Goal: Task Accomplishment & Management: Use online tool/utility

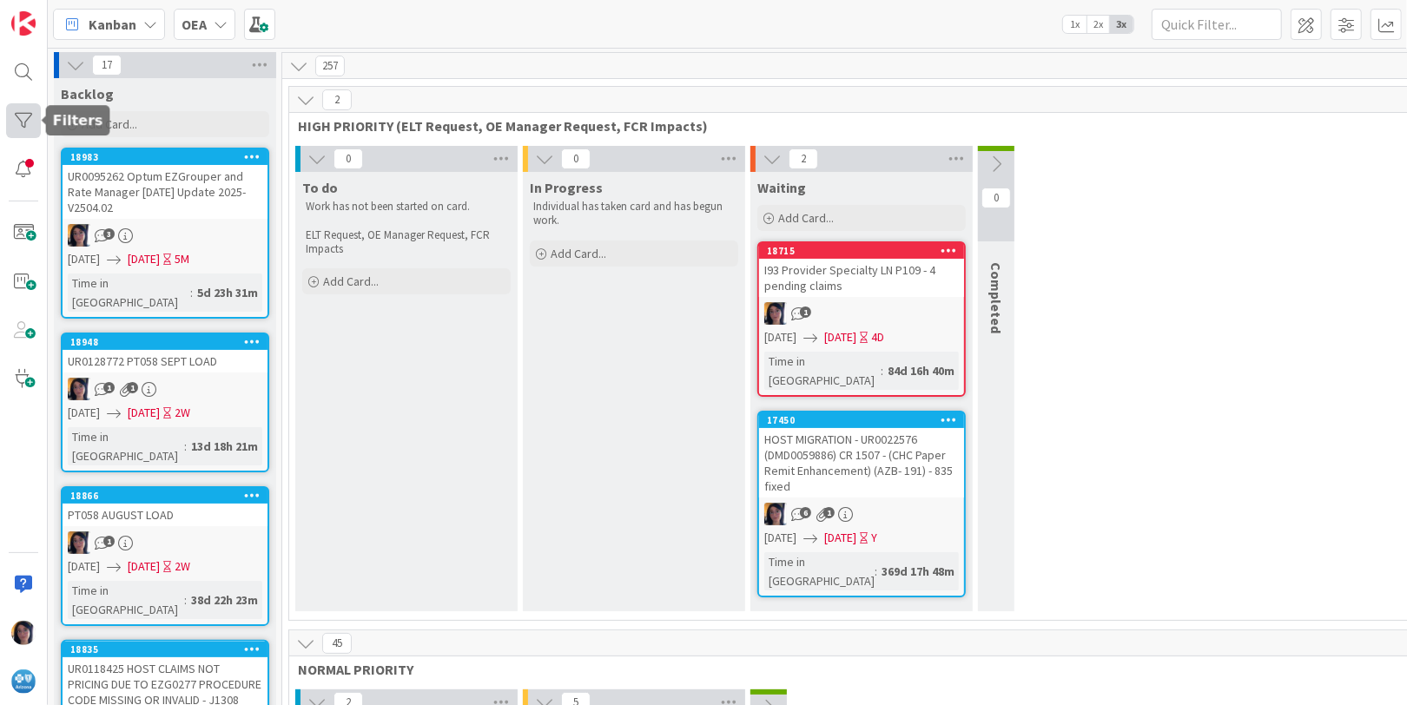
click at [24, 117] on div at bounding box center [23, 120] width 35 height 35
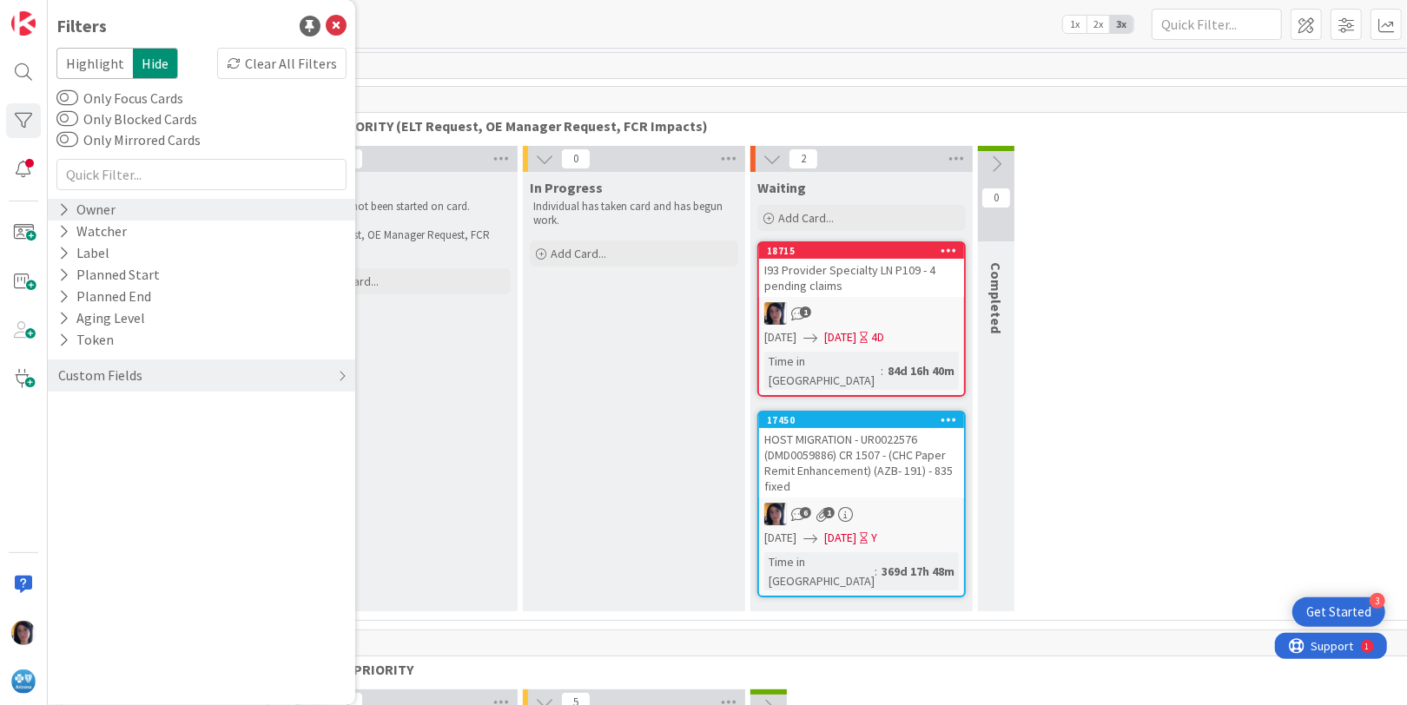
click at [76, 213] on div "Owner" at bounding box center [86, 210] width 61 height 22
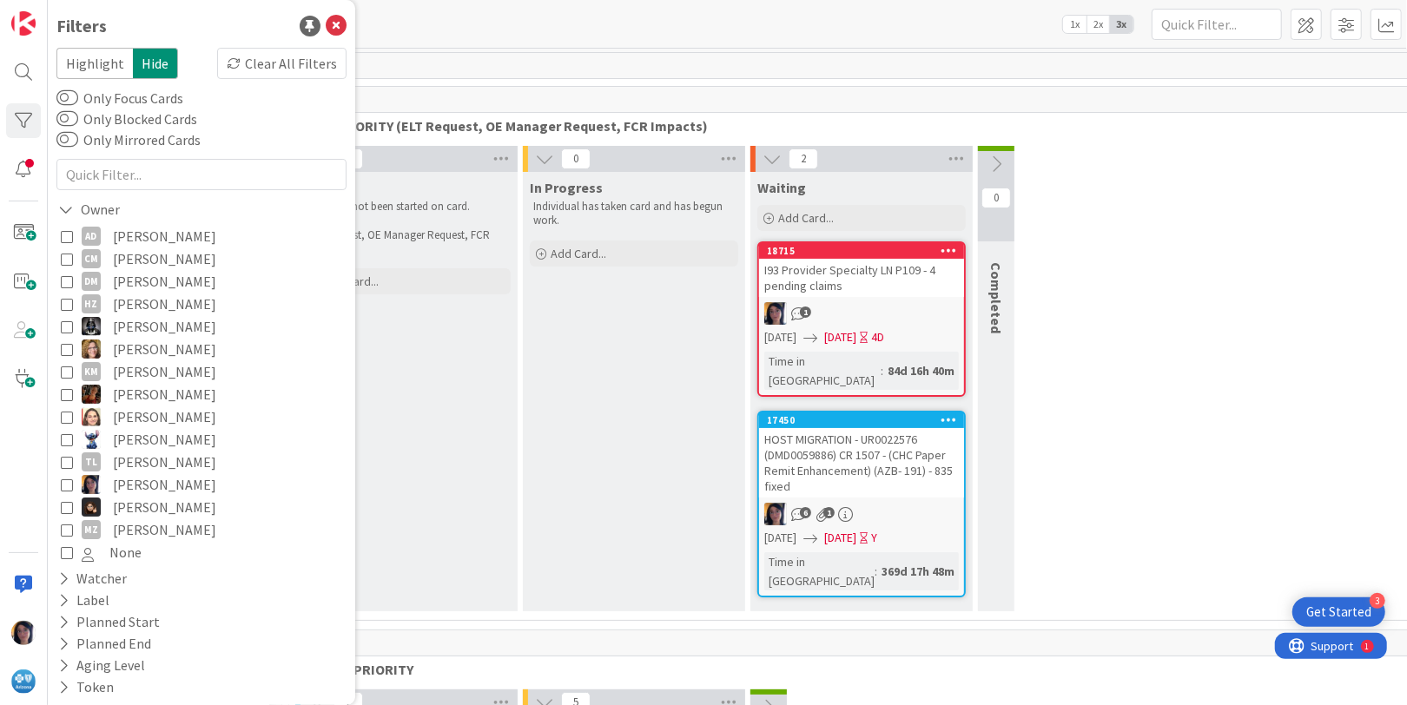
click at [63, 487] on icon at bounding box center [67, 485] width 12 height 12
click at [1097, 425] on div "0 To do Work has not been started on card. ELT Request, OE Manager Request, FCR…" at bounding box center [862, 383] width 1138 height 474
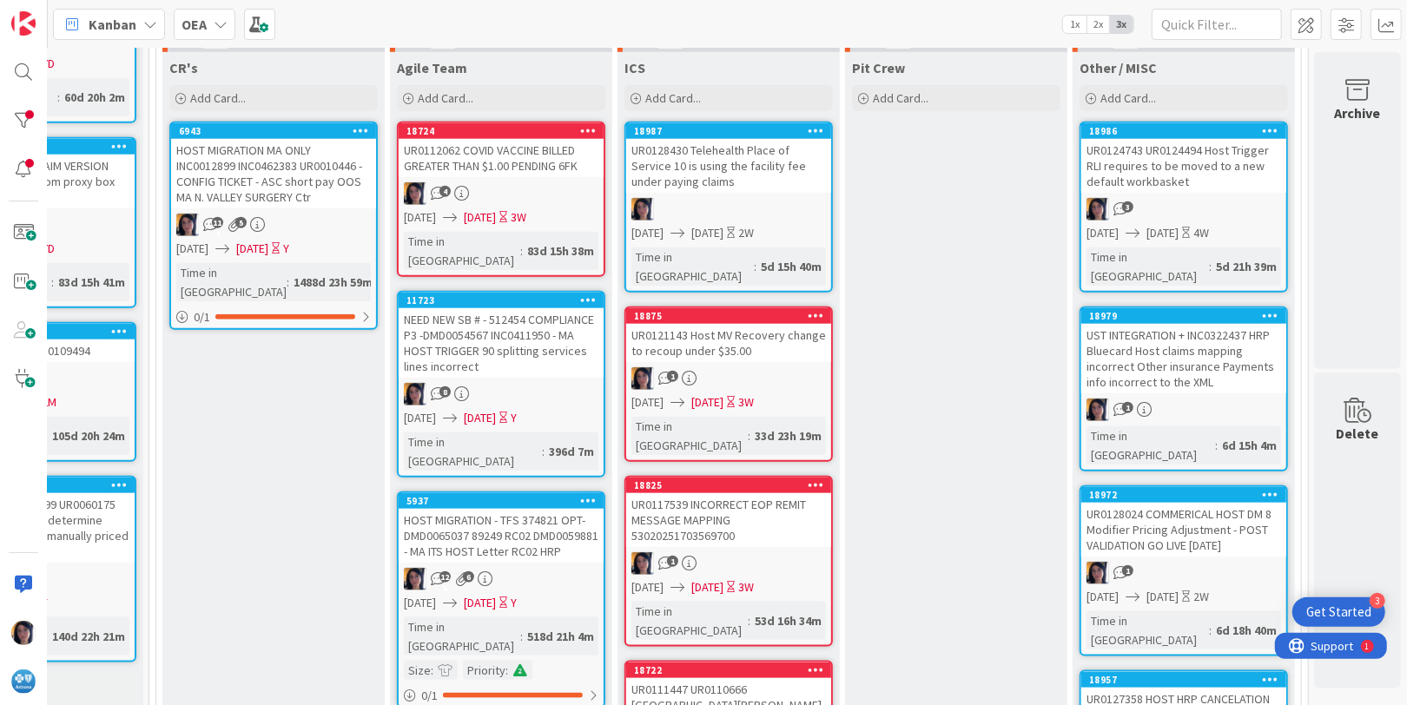
scroll to position [1194, 149]
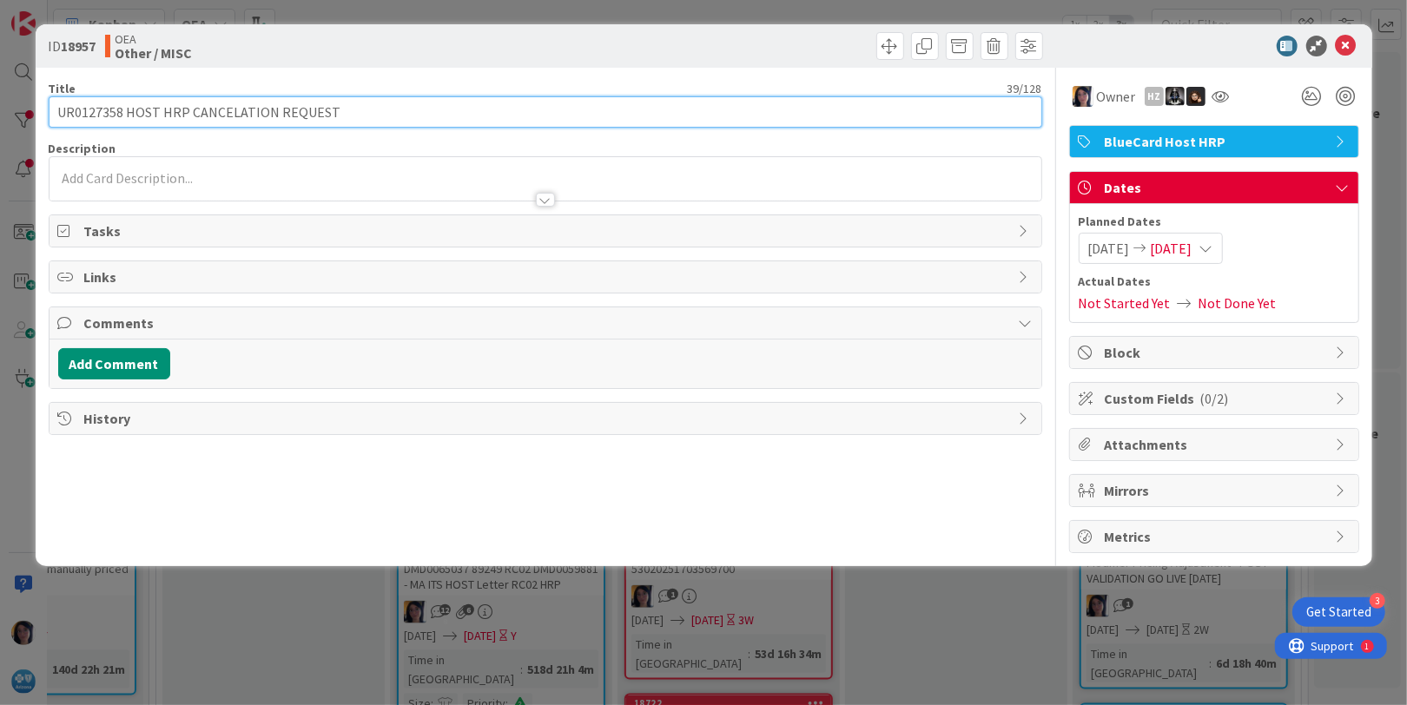
click at [115, 102] on input "UR0127358 HOST HRP CANCELATION REQUEST" at bounding box center [546, 111] width 994 height 31
click at [88, 110] on input "UR0127358 HOST HRP CANCELATION REQUEST" at bounding box center [546, 111] width 994 height 31
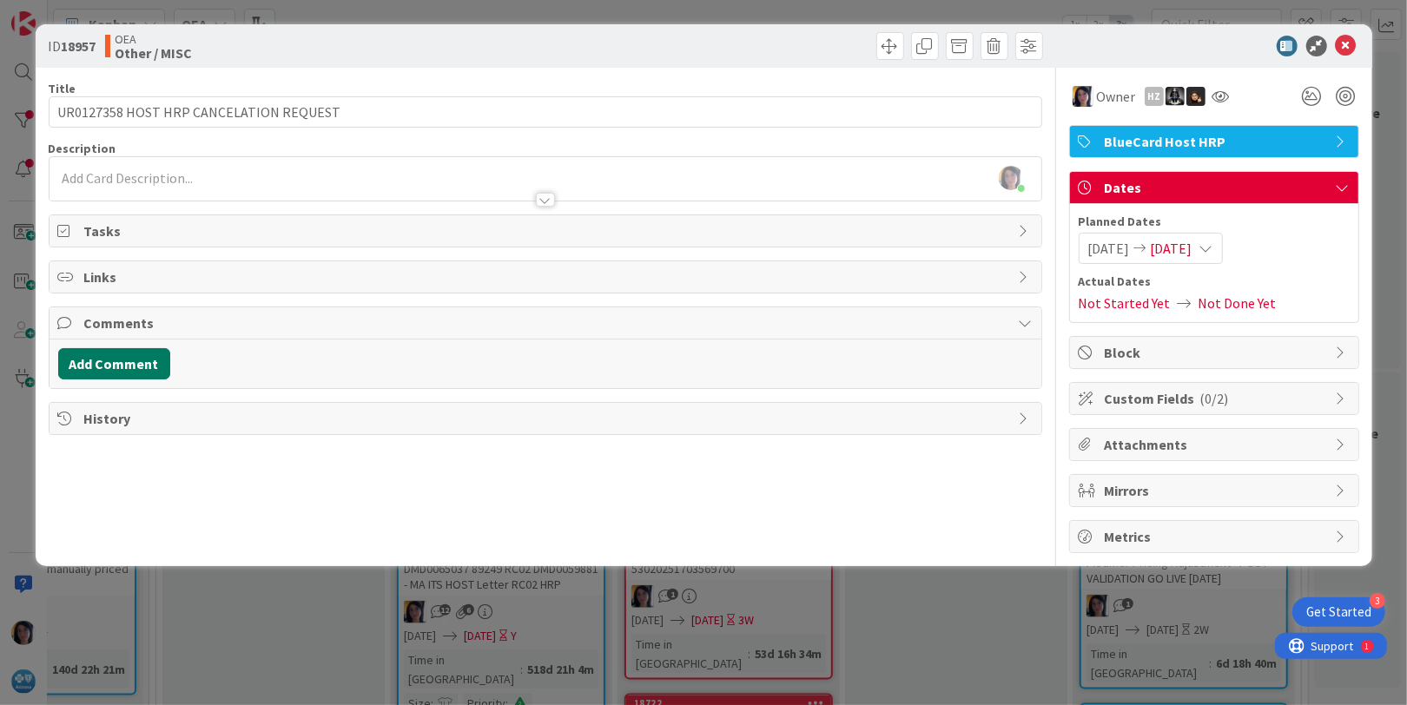
click at [109, 360] on button "Add Comment" at bounding box center [114, 363] width 112 height 31
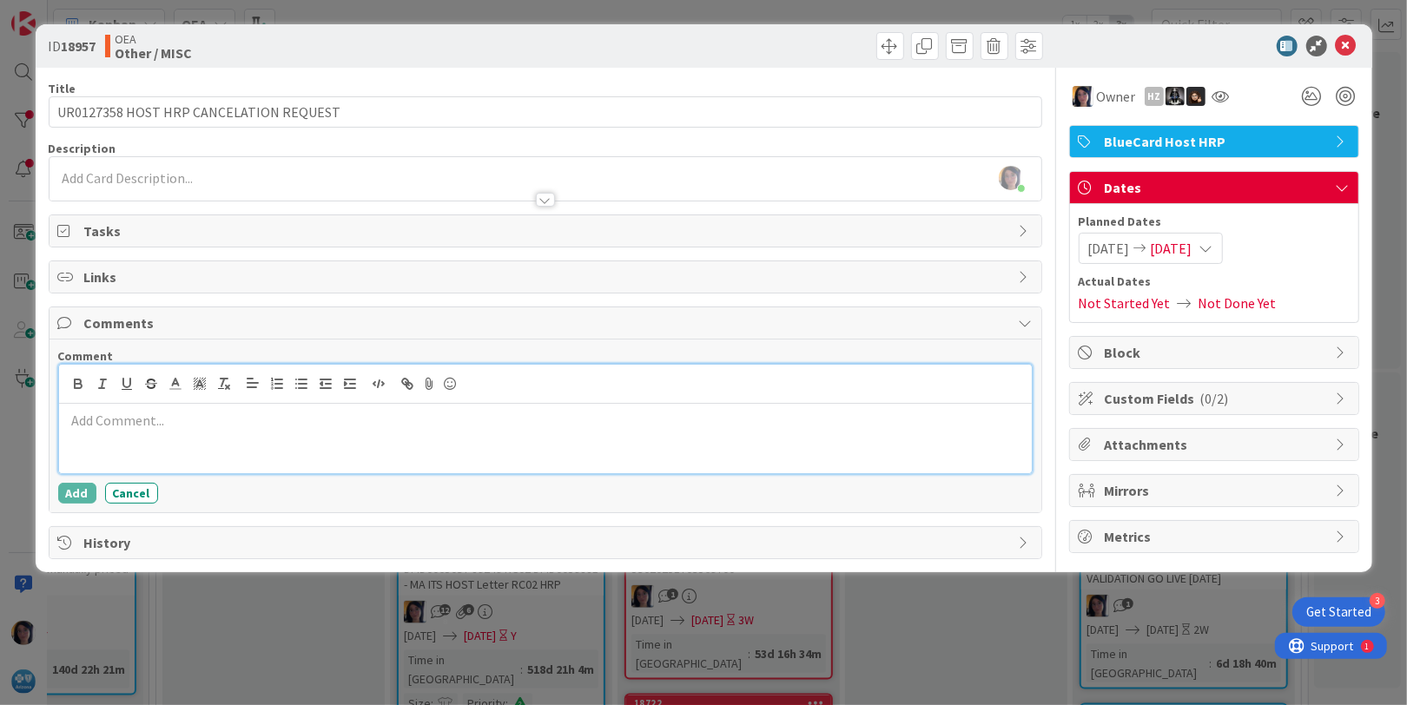
click at [112, 418] on p at bounding box center [545, 421] width 959 height 20
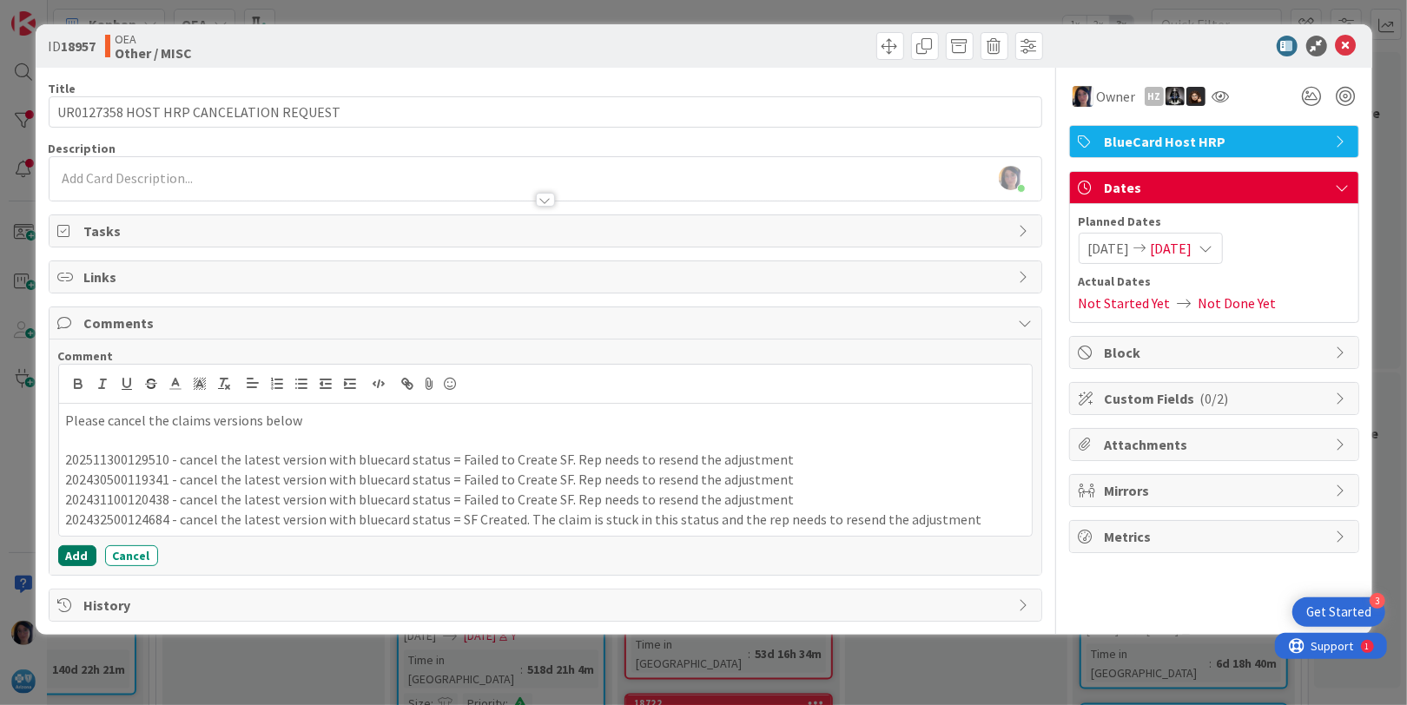
click at [76, 552] on button "Add" at bounding box center [77, 555] width 38 height 21
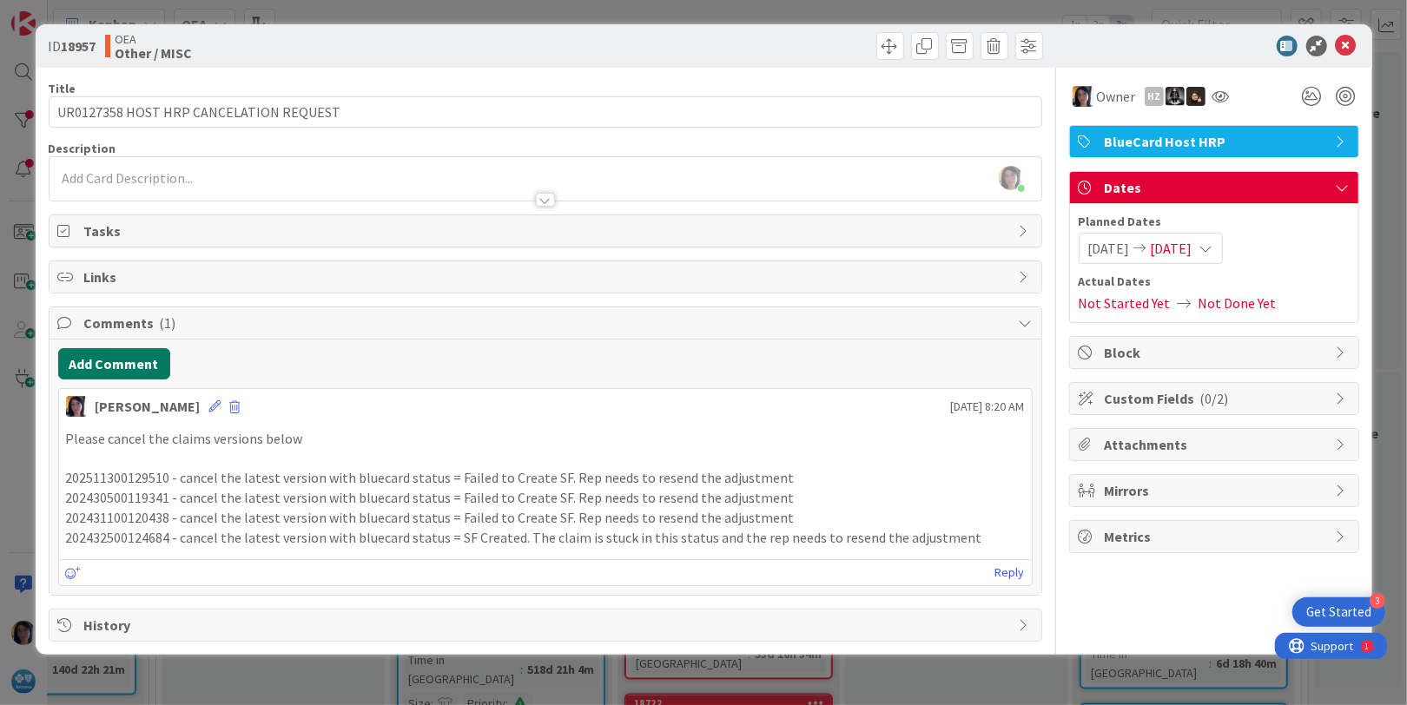
click at [105, 365] on button "Add Comment" at bounding box center [114, 363] width 112 height 31
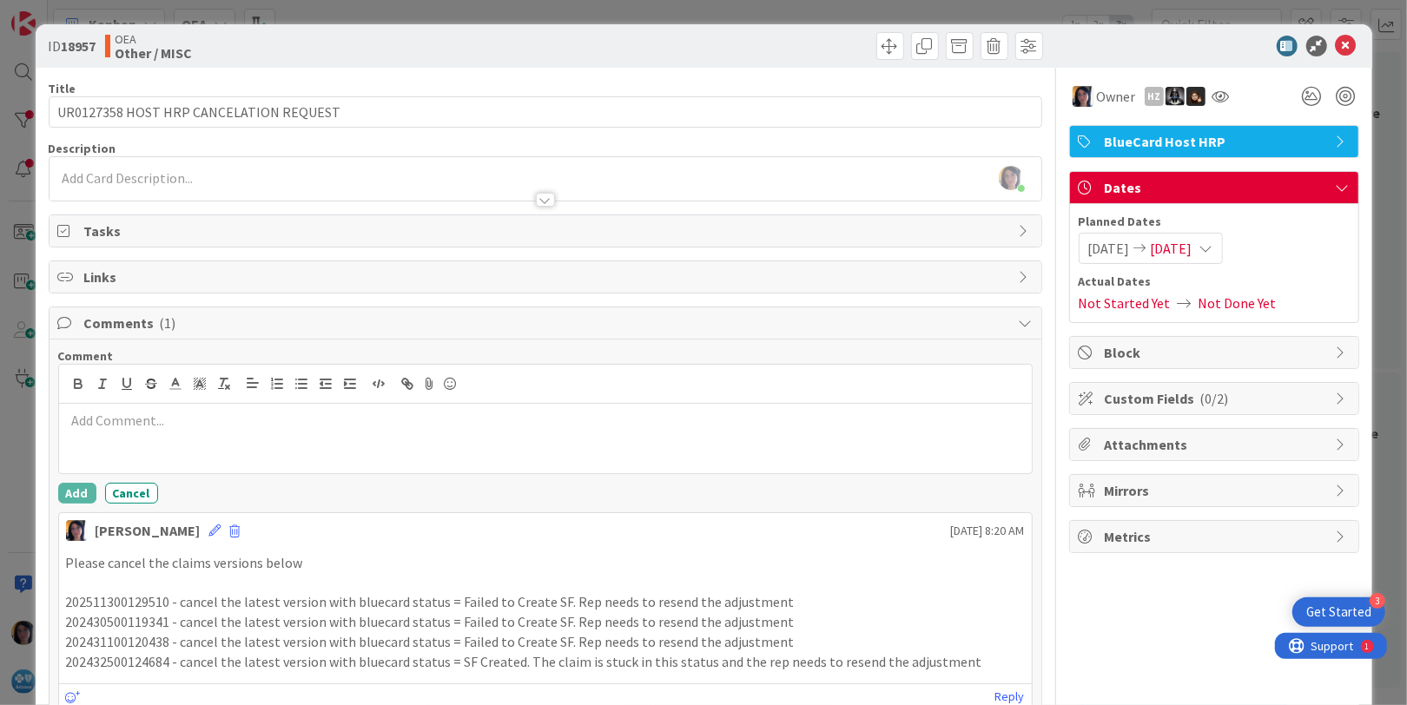
click at [113, 433] on div at bounding box center [545, 438] width 973 height 69
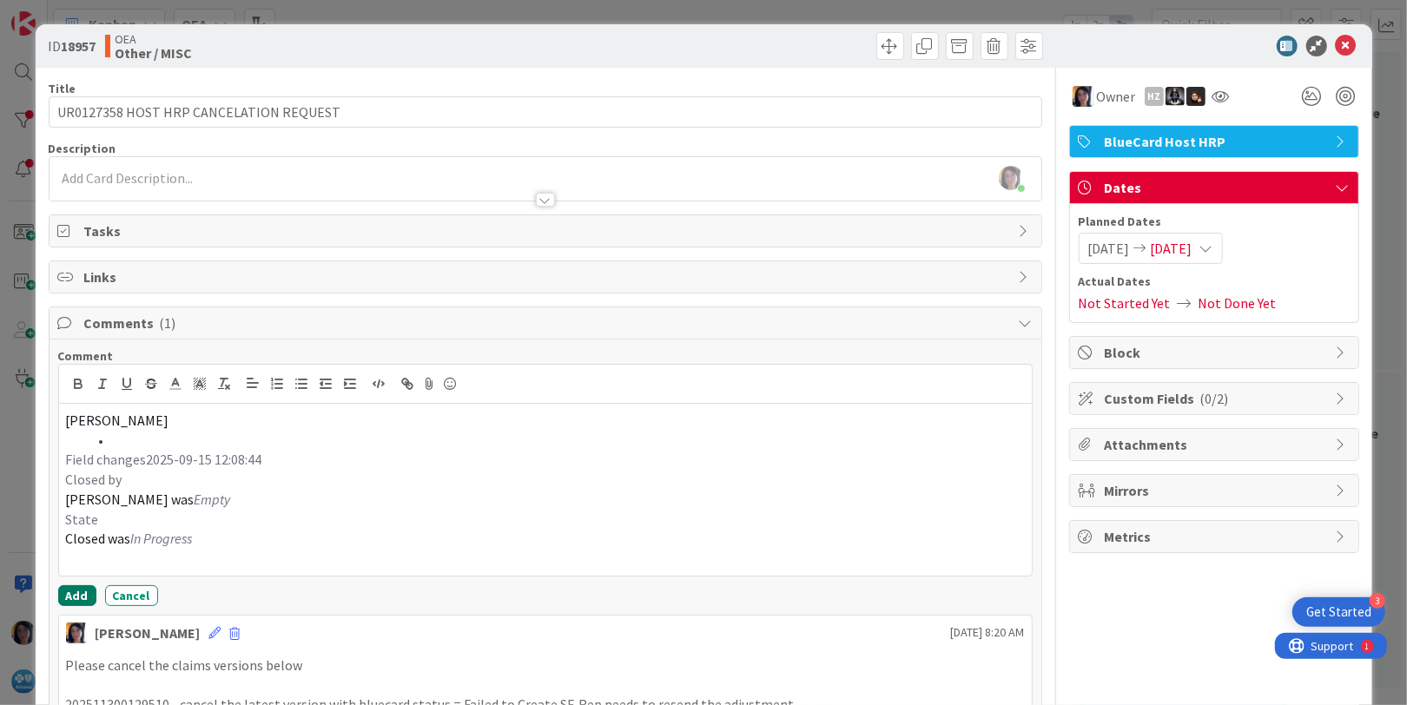
click at [76, 588] on button "Add" at bounding box center [77, 595] width 38 height 21
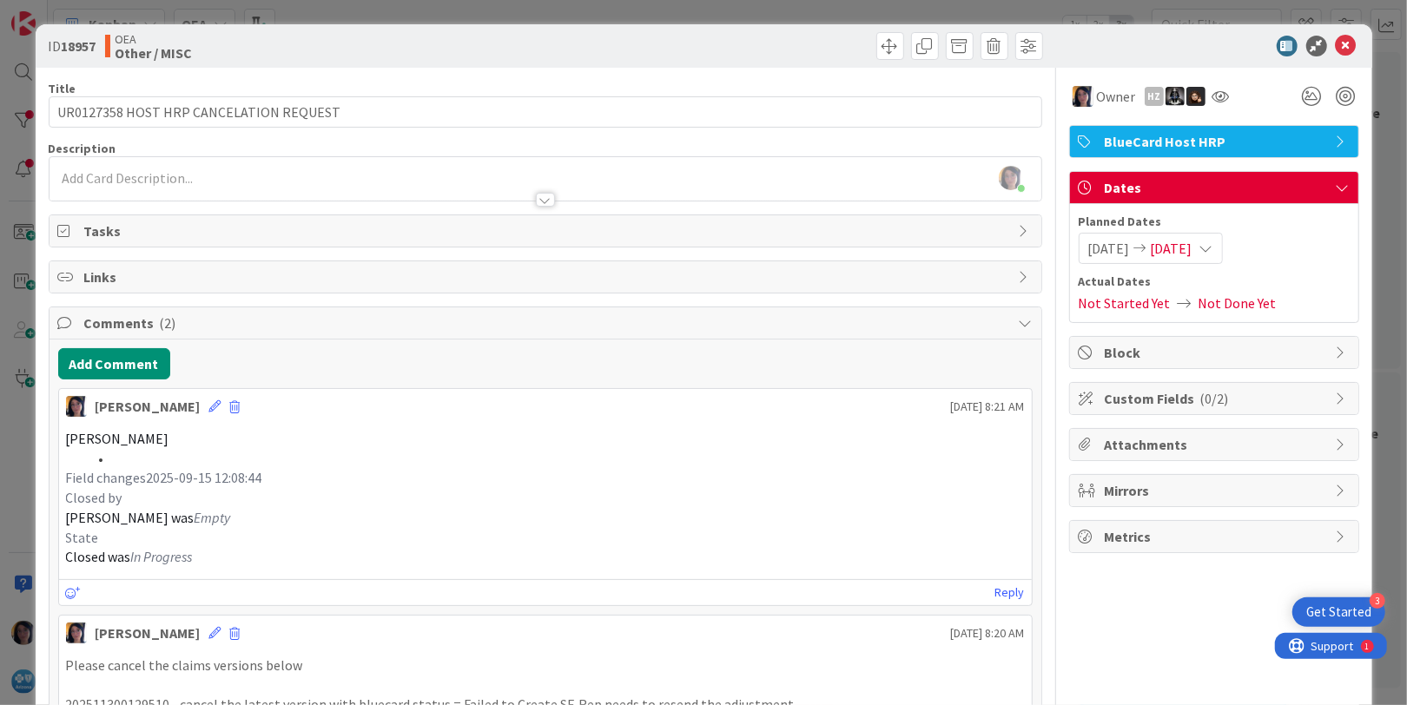
scroll to position [199, 0]
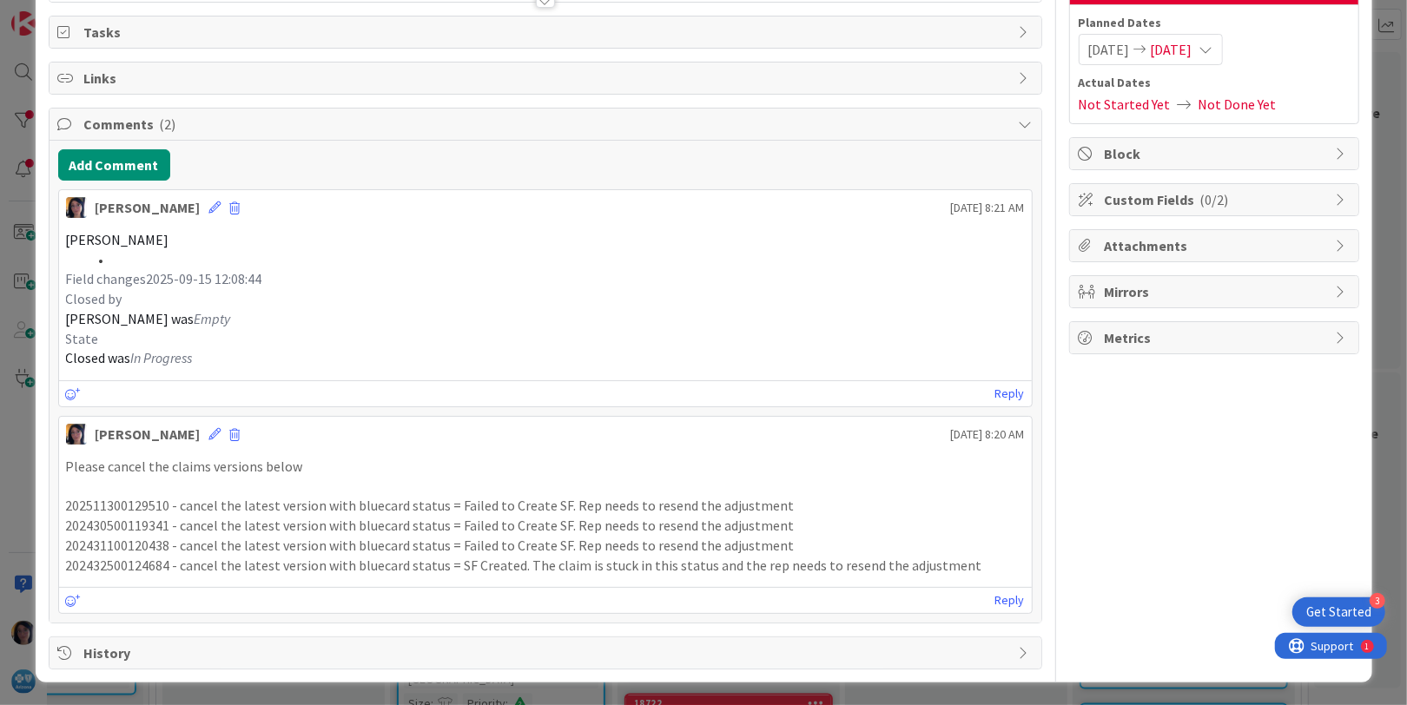
click at [110, 504] on p "202511300129510 - cancel the latest version with bluecard status = Failed to Cr…" at bounding box center [545, 506] width 959 height 20
copy p "202511300129510"
click at [1186, 606] on div "Owner HZ BlueCard Host HRP Dates Planned Dates [DATE] [DATE] Actual Dates Not S…" at bounding box center [1214, 269] width 290 height 801
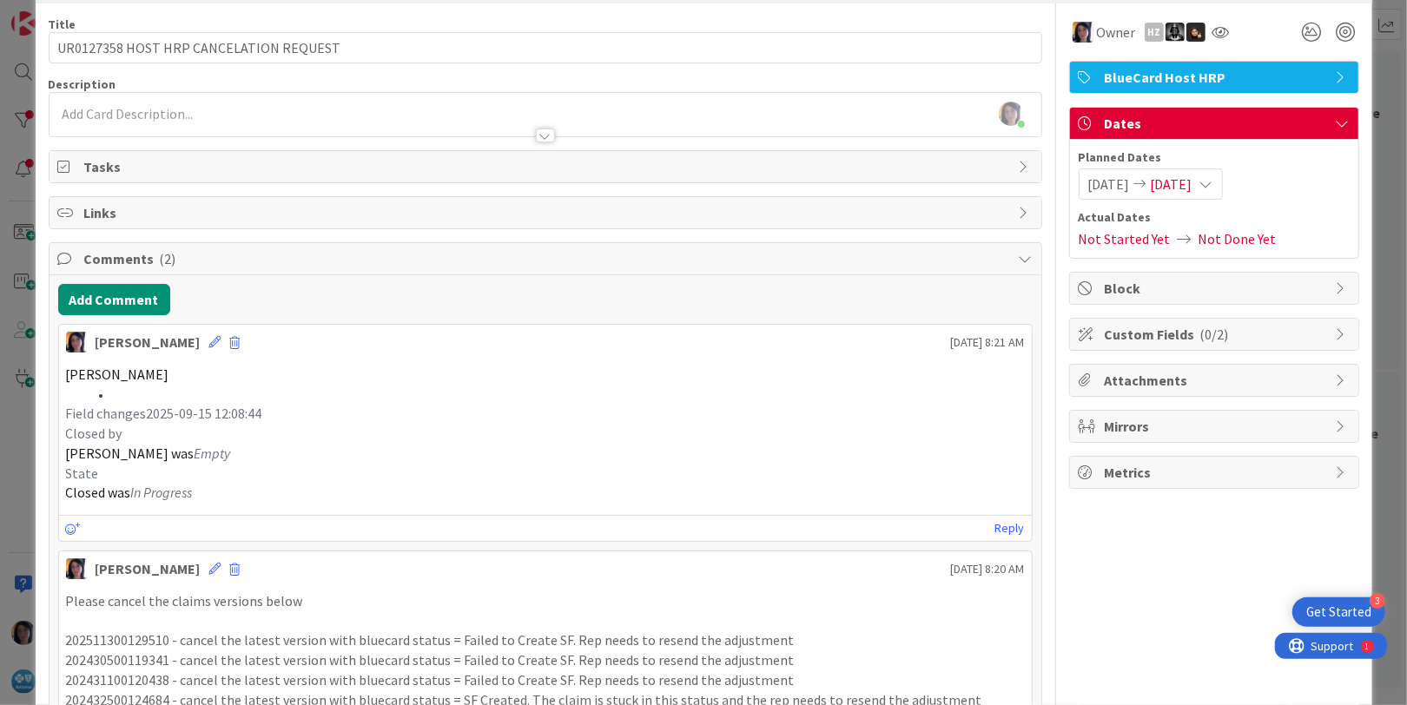
scroll to position [0, 0]
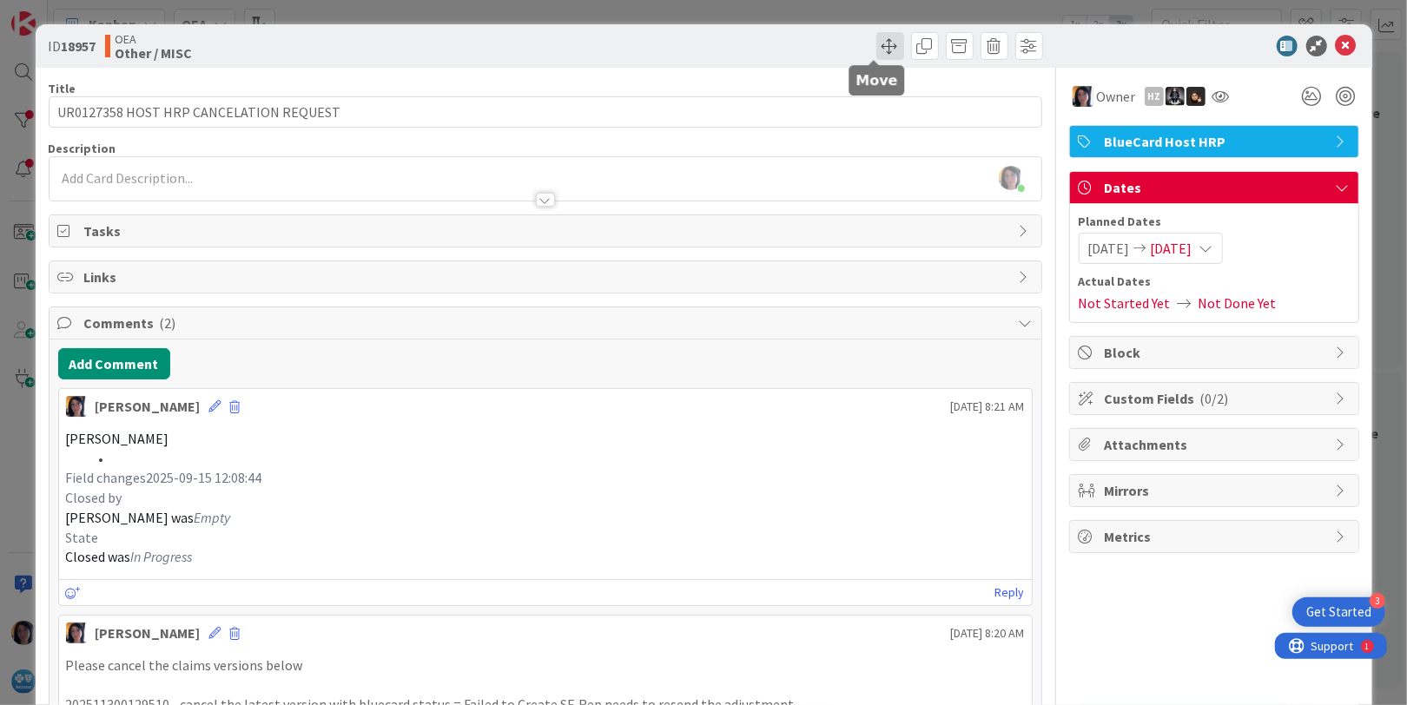
click at [876, 48] on span at bounding box center [890, 46] width 28 height 28
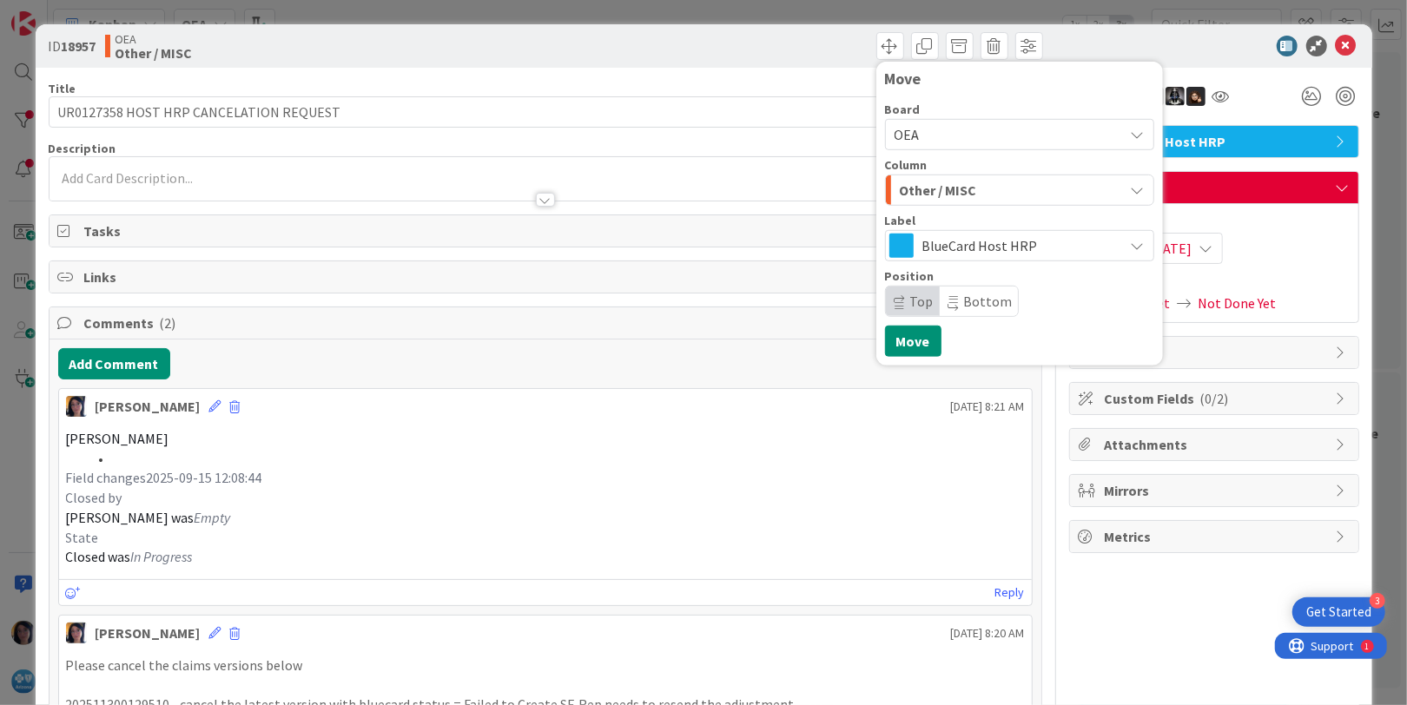
click at [931, 193] on span "Other / MISC" at bounding box center [938, 190] width 77 height 23
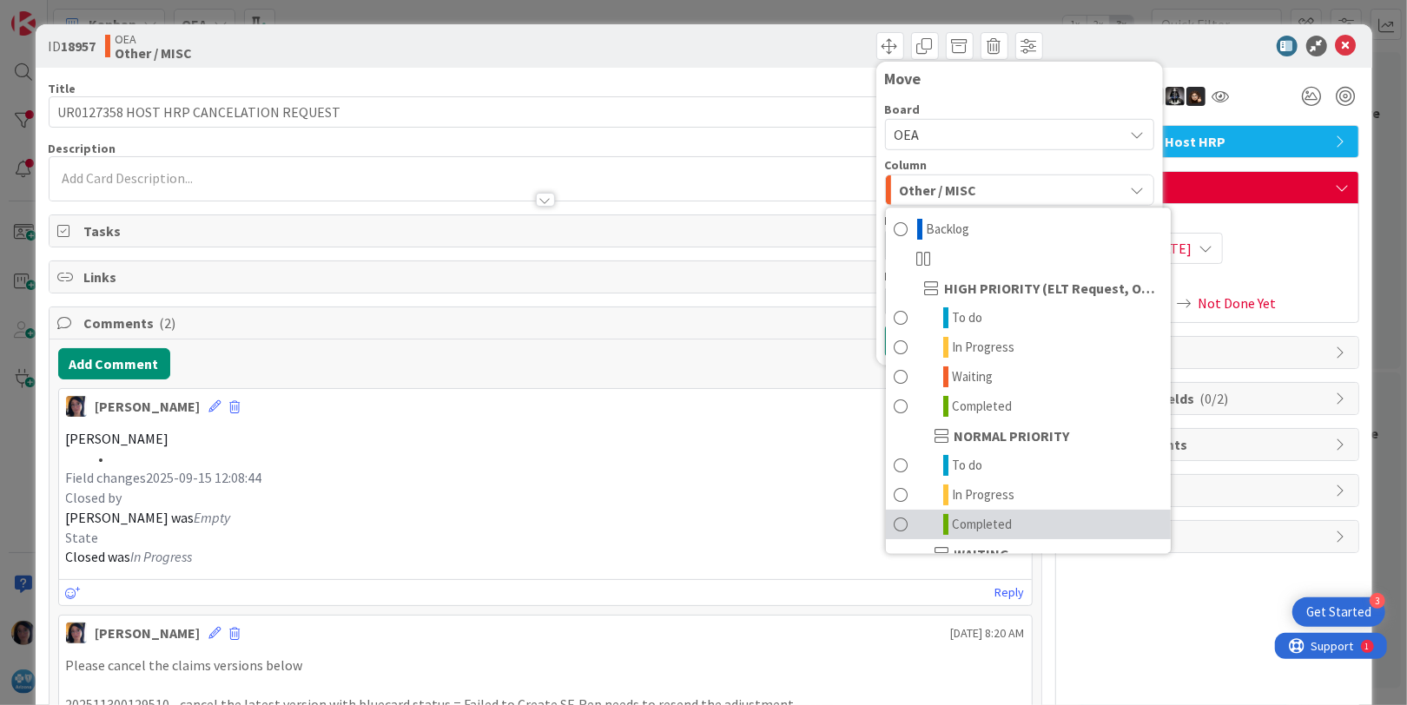
click at [957, 526] on span "Completed" at bounding box center [983, 524] width 60 height 21
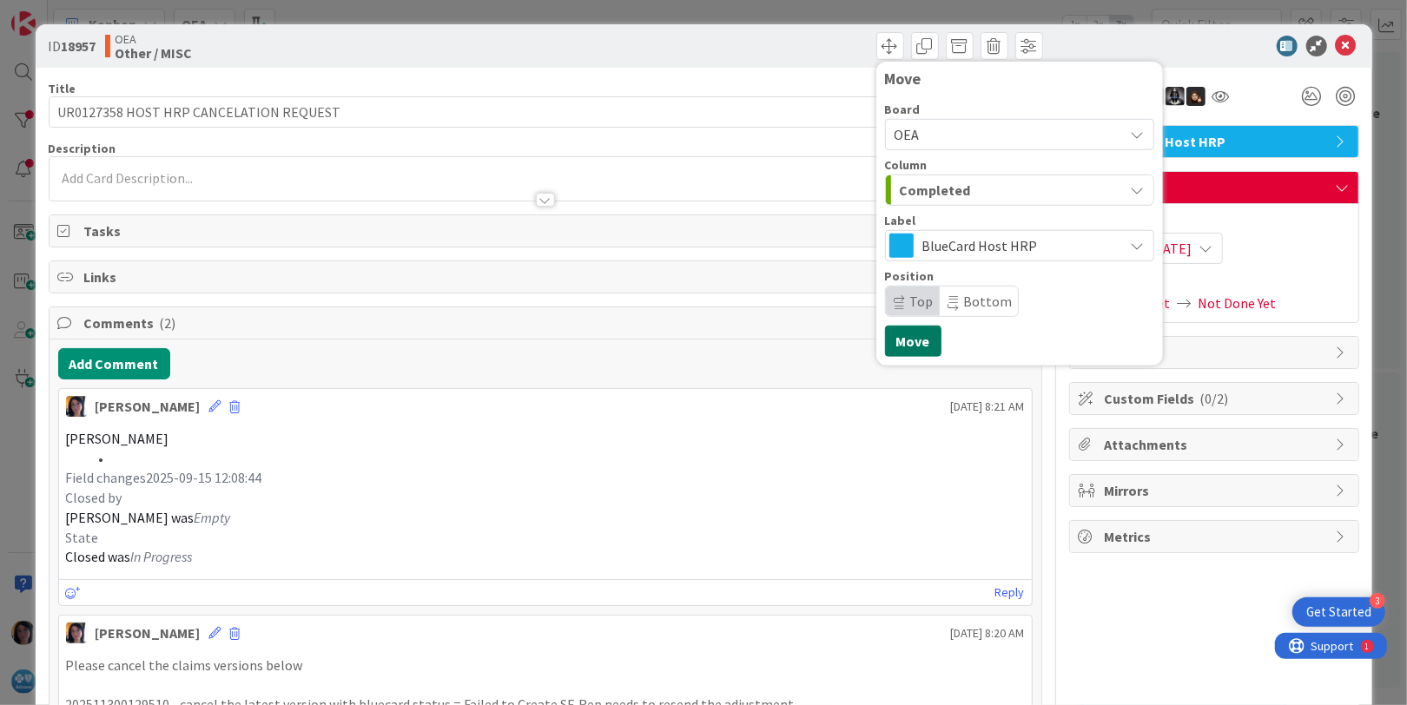
click at [895, 344] on button "Move" at bounding box center [913, 341] width 56 height 31
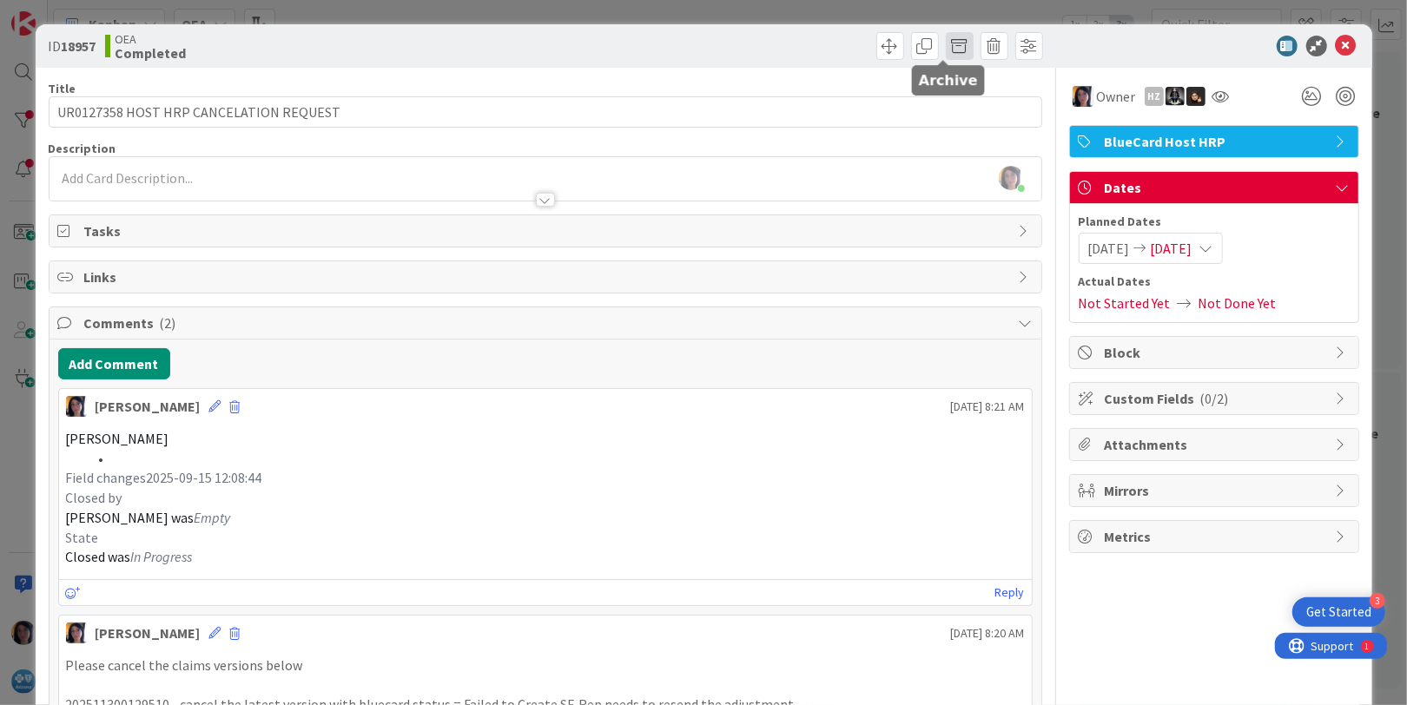
click at [946, 44] on span at bounding box center [960, 46] width 28 height 28
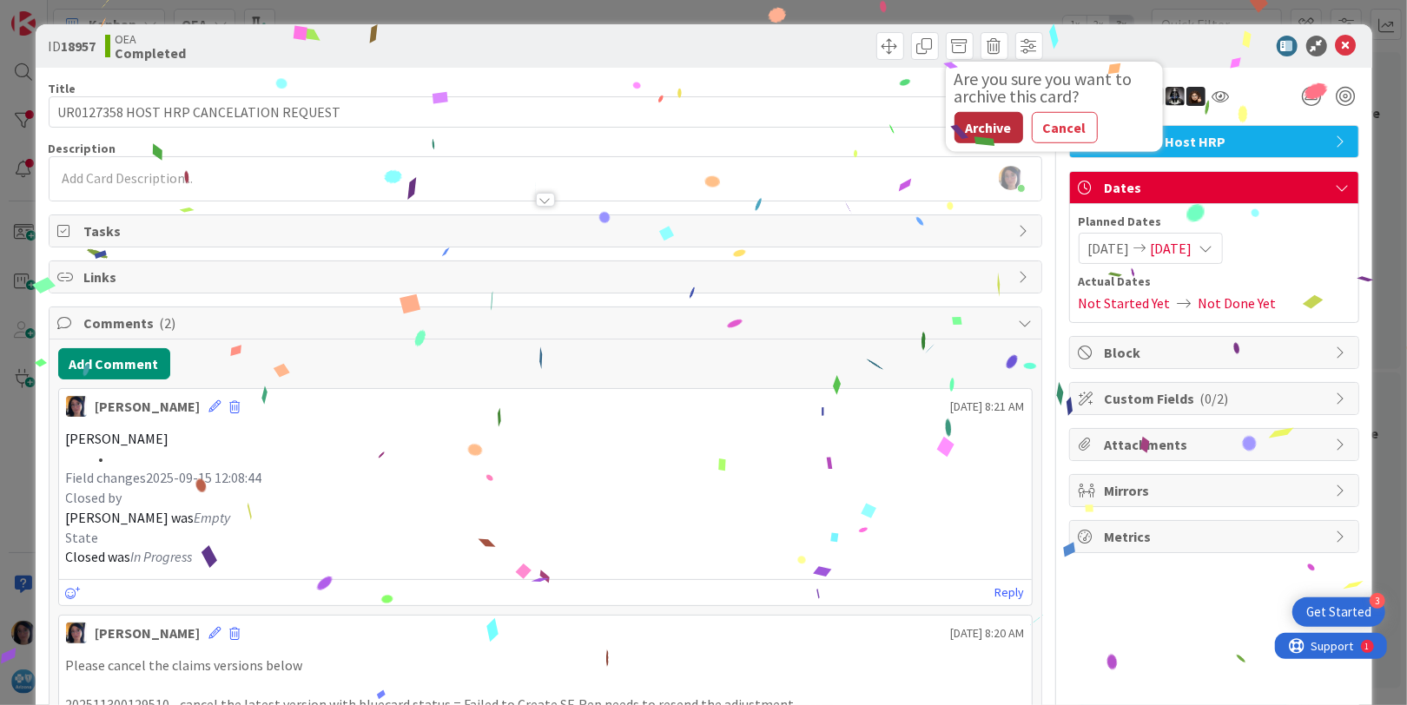
click at [968, 122] on button "Archive" at bounding box center [989, 127] width 69 height 31
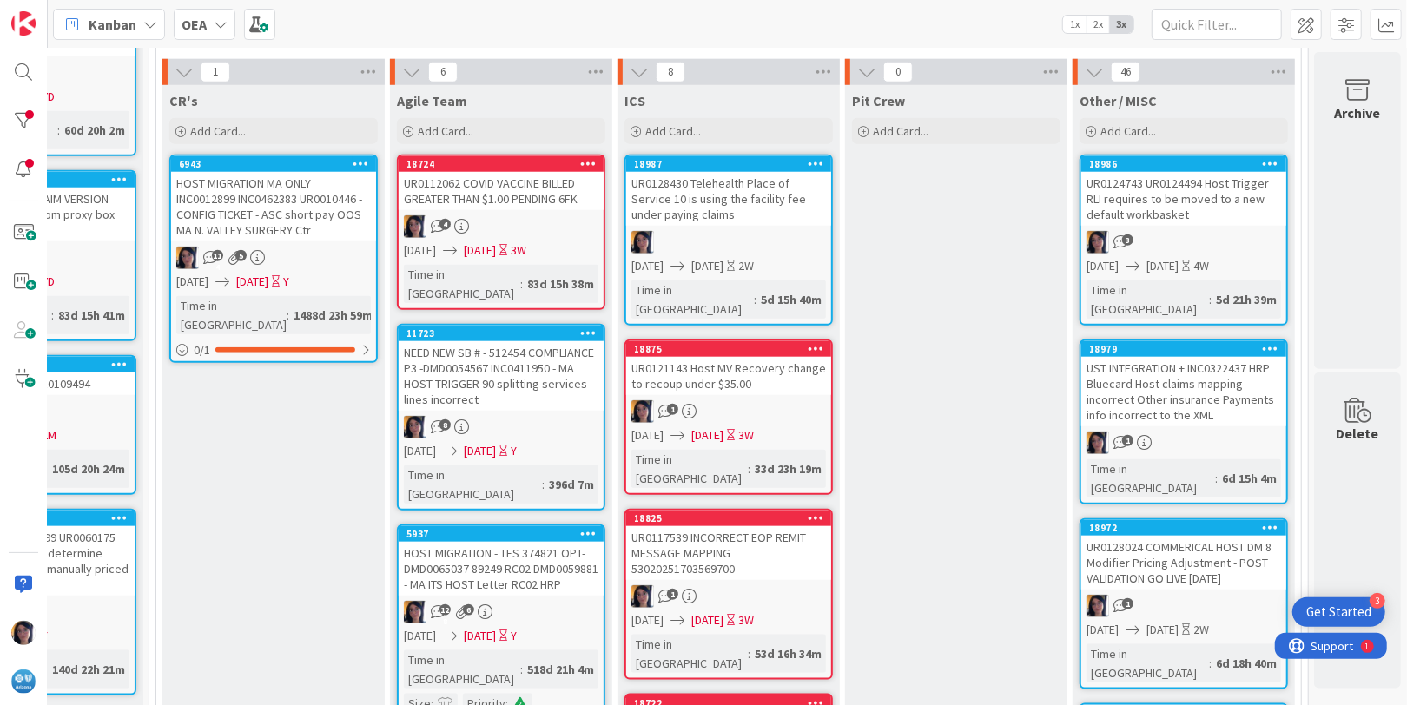
drag, startPoint x: 976, startPoint y: 583, endPoint x: 935, endPoint y: 559, distance: 47.8
